Goal: Find specific page/section: Find specific page/section

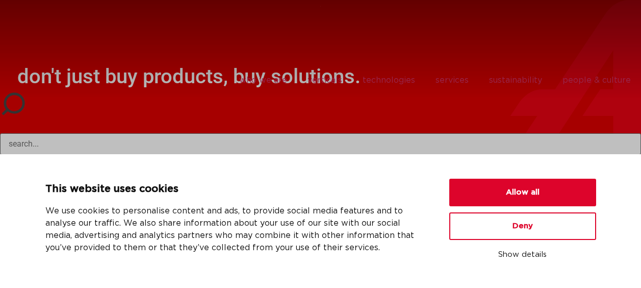
scroll to position [82, 0]
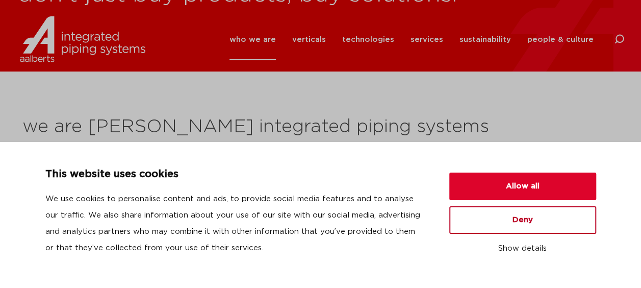
scroll to position [82, 0]
click at [469, 215] on button "Deny" at bounding box center [522, 220] width 147 height 28
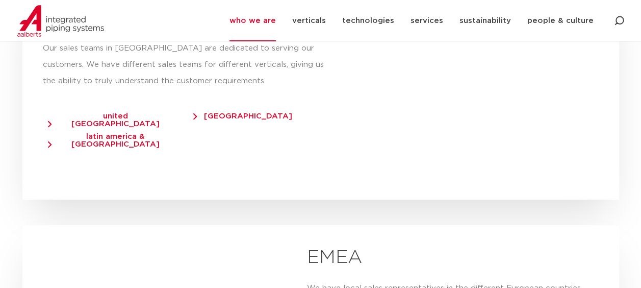
scroll to position [1980, 0]
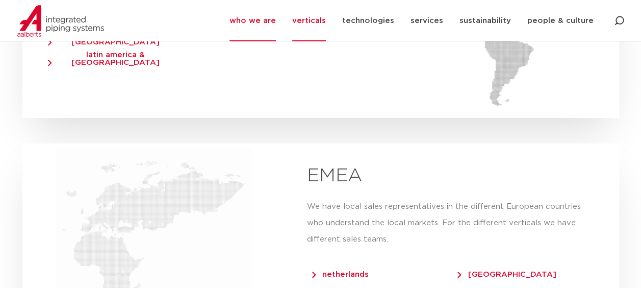
click at [310, 17] on link "verticals" at bounding box center [309, 20] width 34 height 41
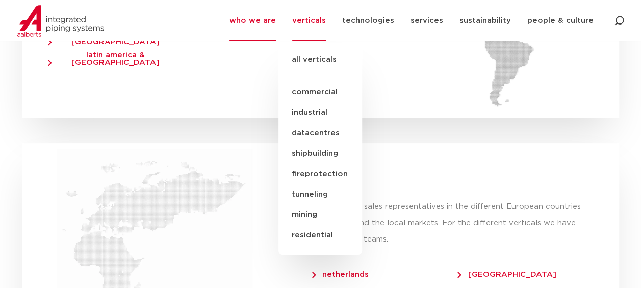
click at [319, 105] on link "industrial" at bounding box center [321, 113] width 84 height 20
